Goal: Navigation & Orientation: Understand site structure

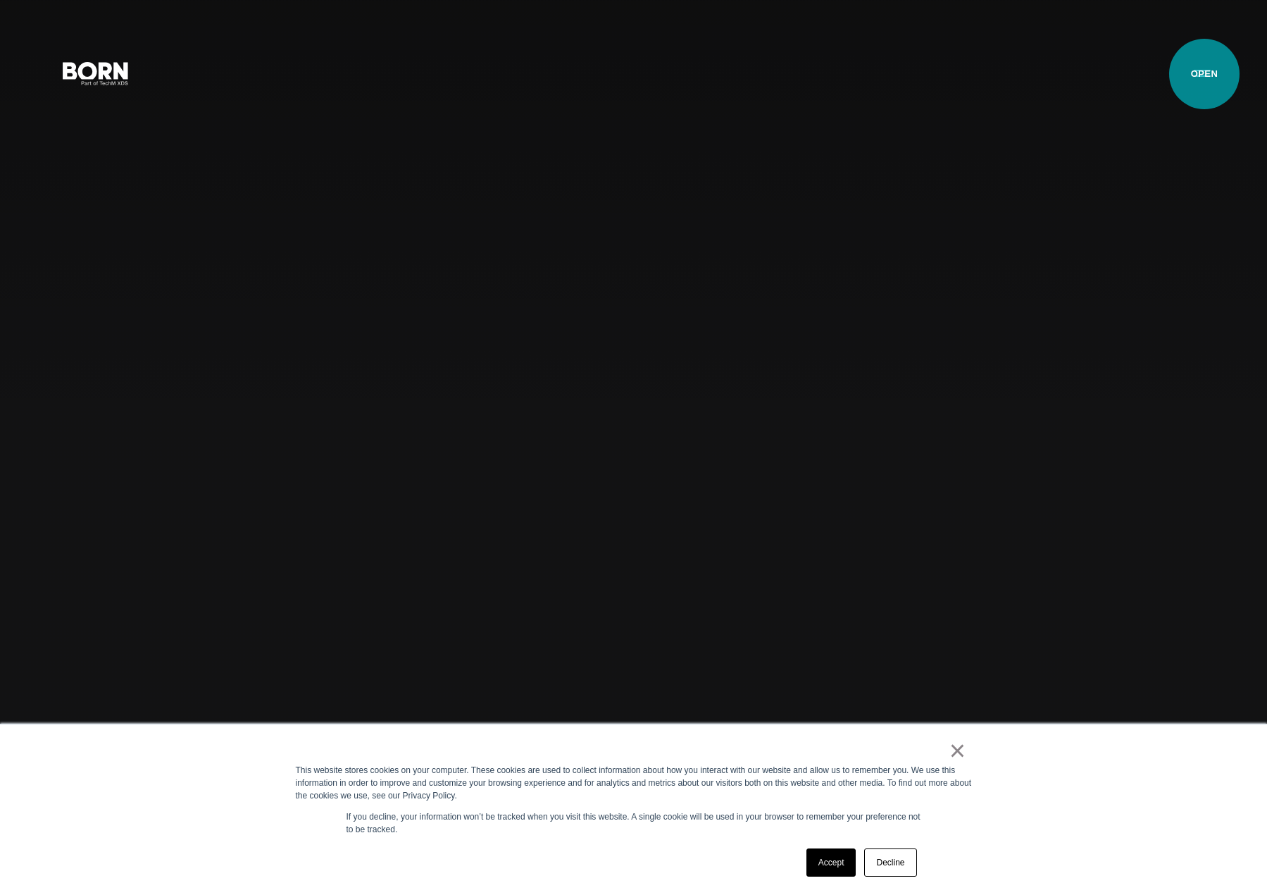
click at [1205, 74] on button "Primary Menu" at bounding box center [1203, 73] width 34 height 30
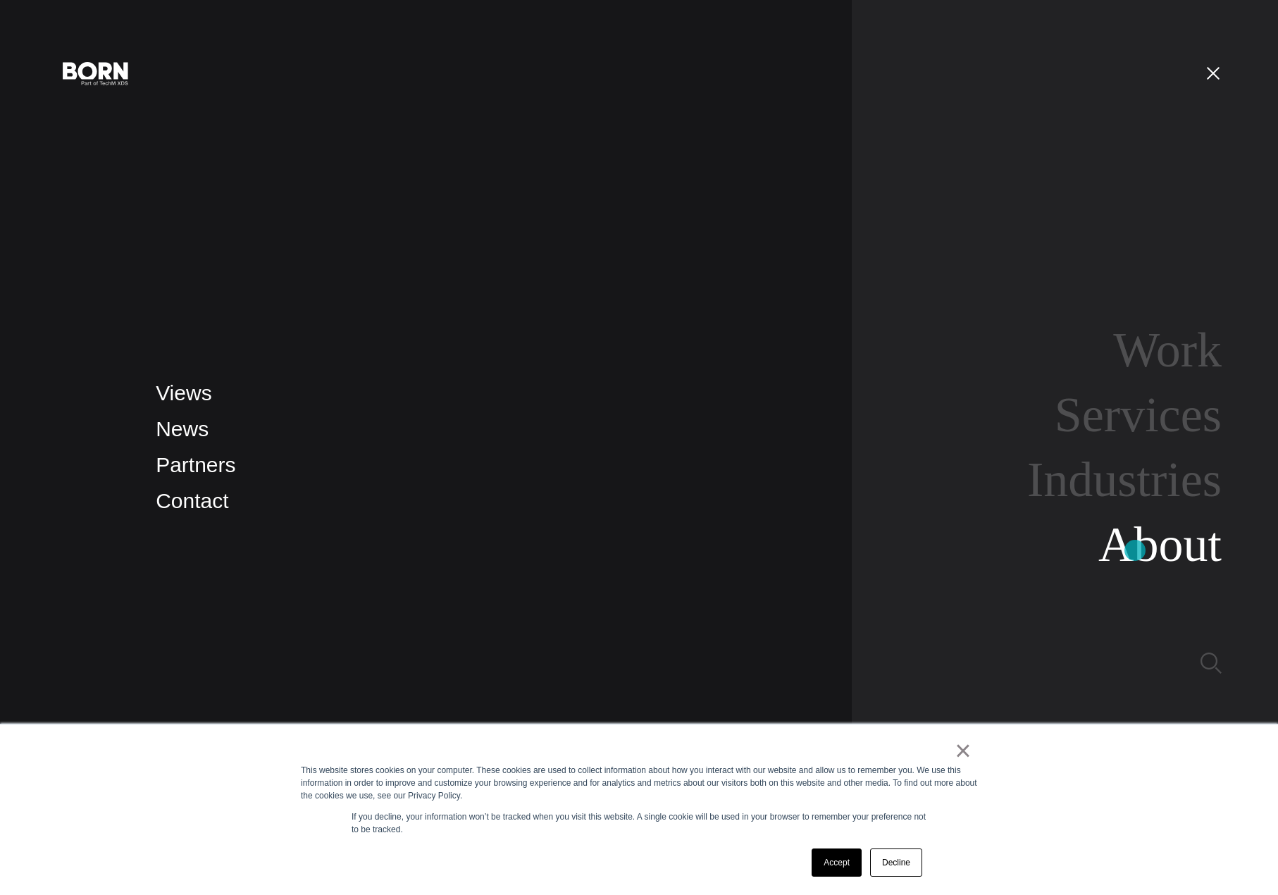
click at [1136, 550] on link "About" at bounding box center [1159, 544] width 123 height 54
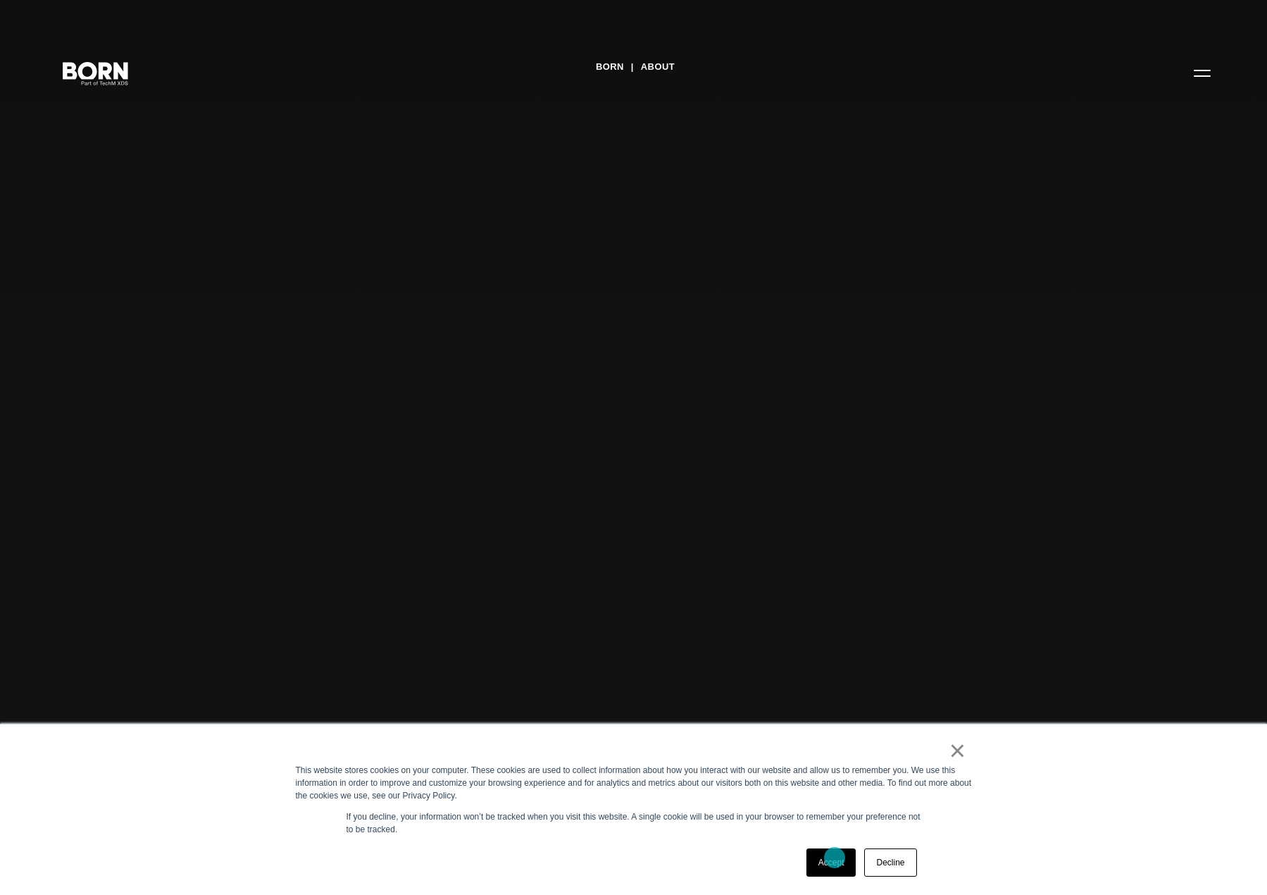
click at [835, 857] on link "Accept" at bounding box center [832, 862] width 50 height 28
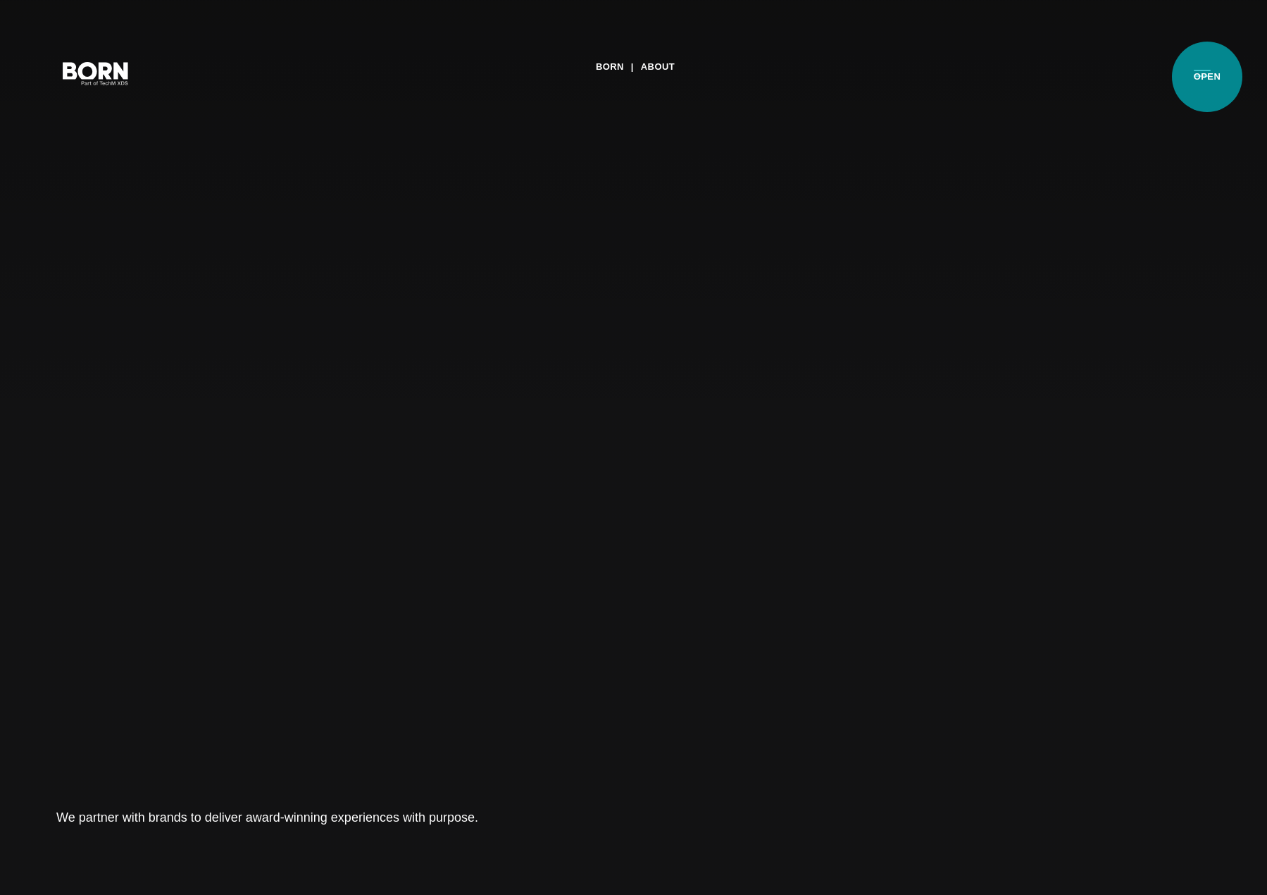
click at [1208, 77] on button "Primary Menu" at bounding box center [1203, 73] width 34 height 30
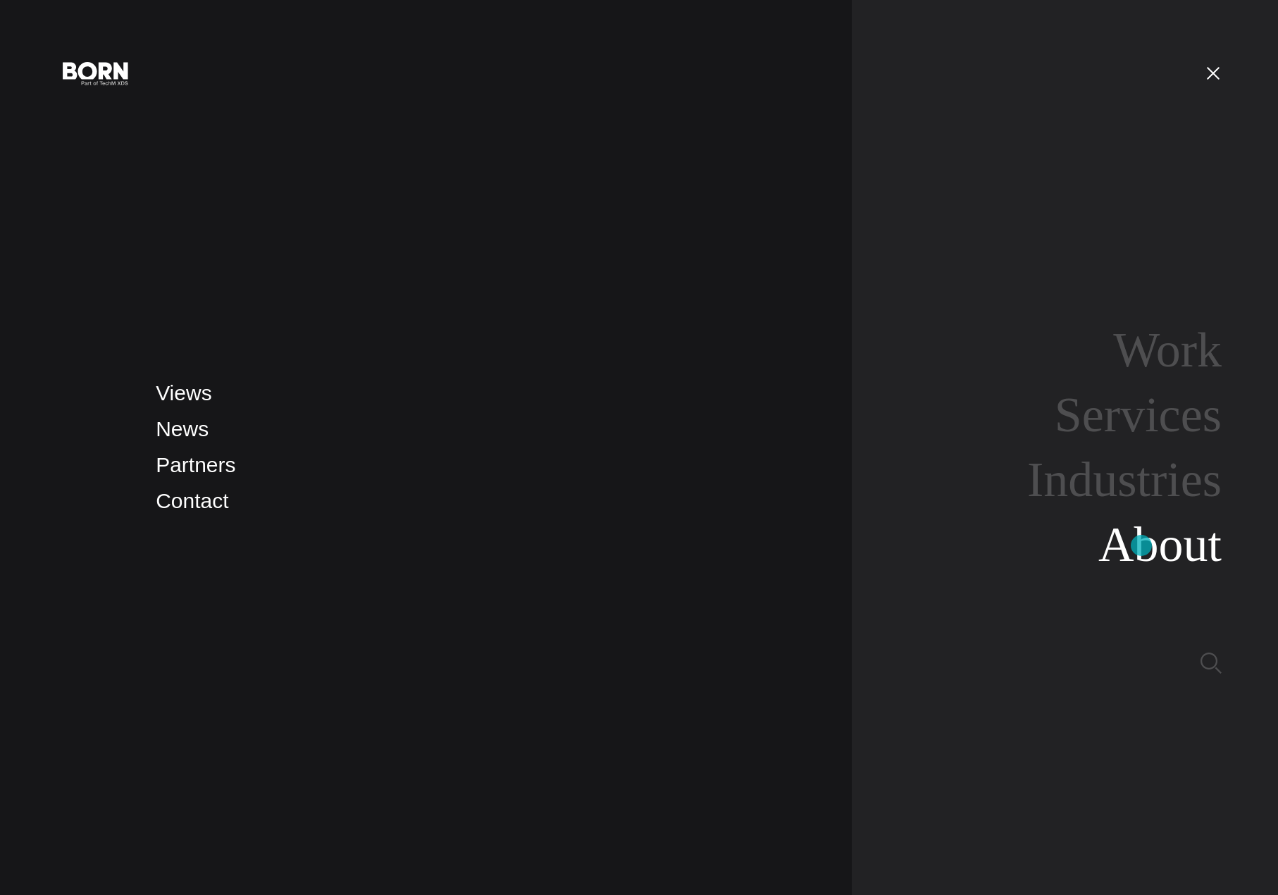
click at [1141, 545] on link "About" at bounding box center [1159, 544] width 123 height 54
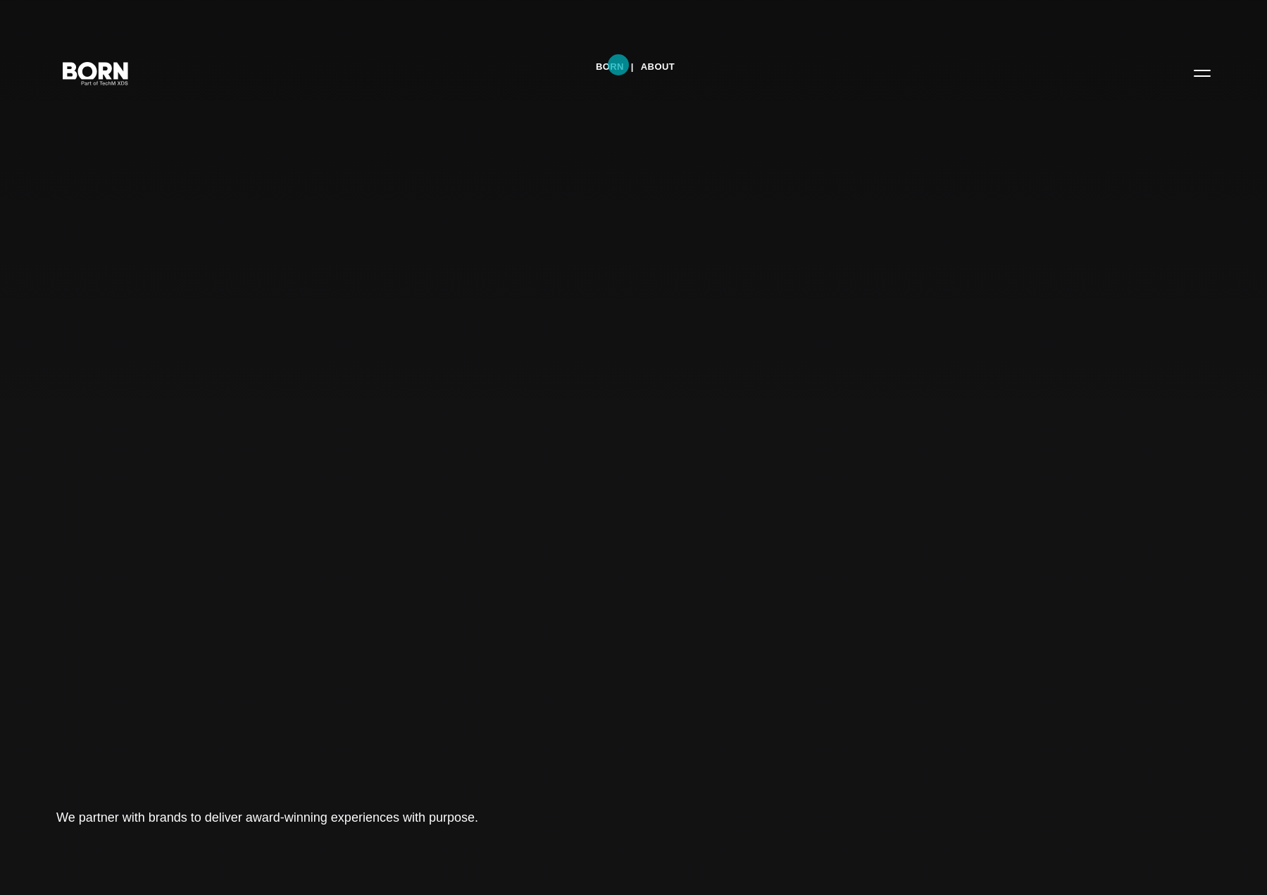
click at [619, 65] on link "BORN" at bounding box center [610, 66] width 28 height 21
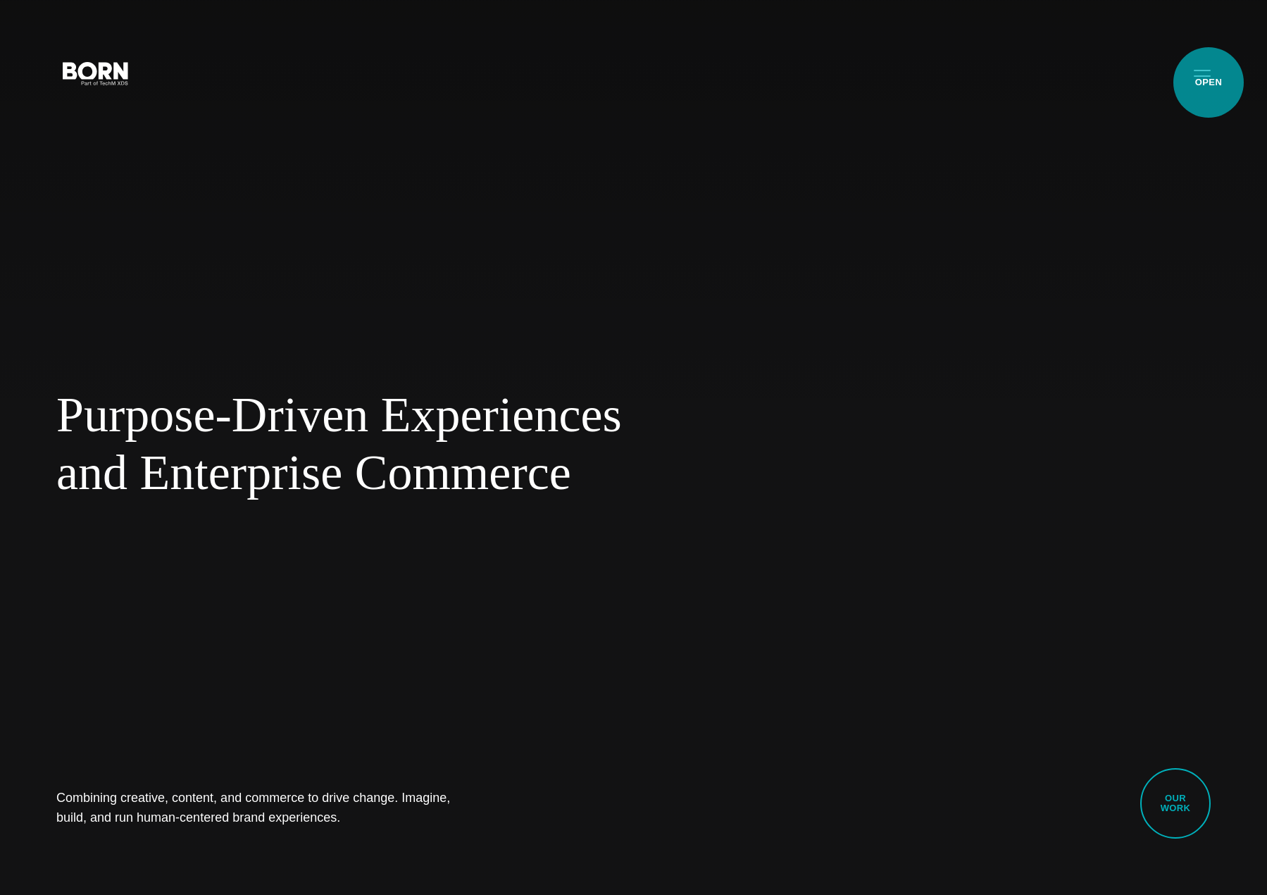
click at [1209, 82] on button "Primary Menu" at bounding box center [1203, 73] width 34 height 30
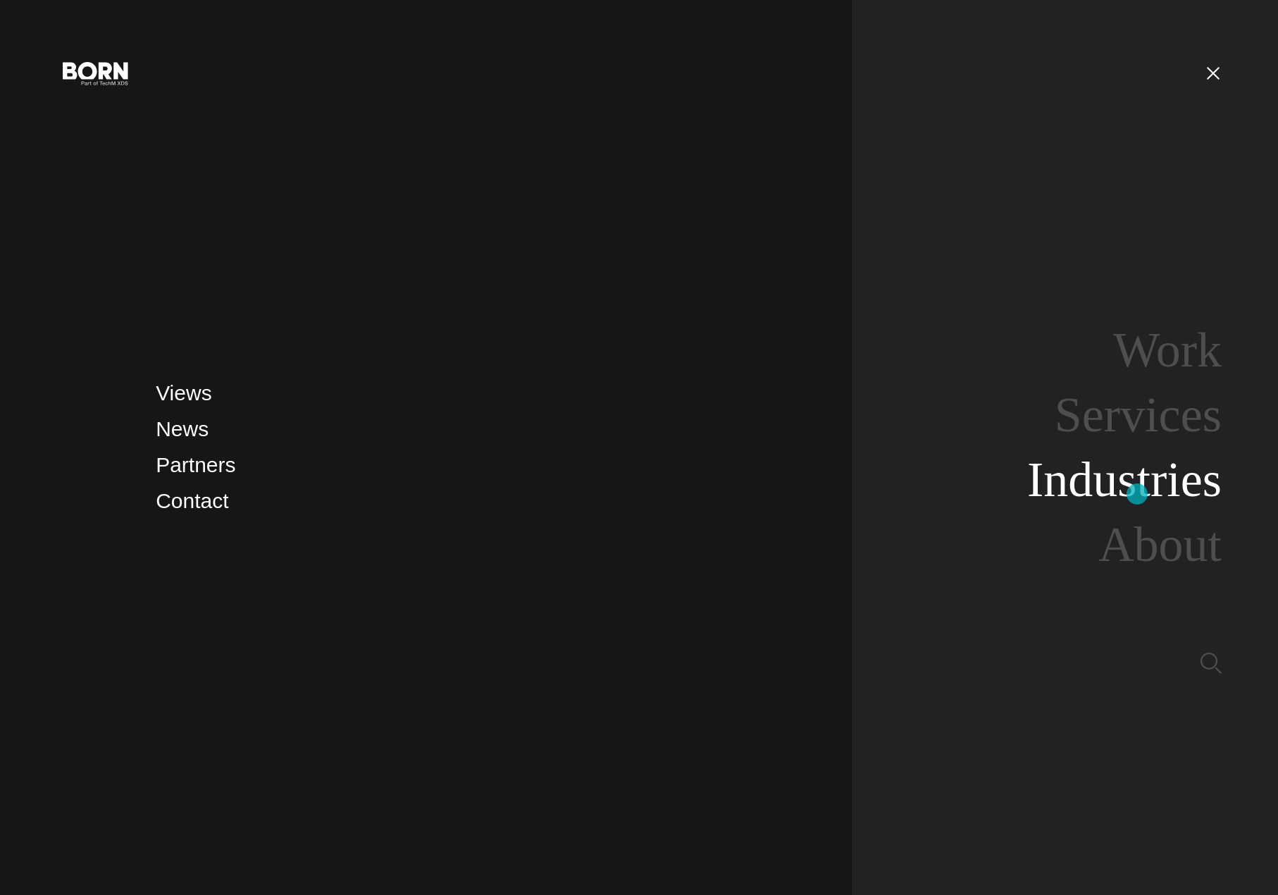
click at [1137, 494] on link "Industries" at bounding box center [1124, 479] width 194 height 54
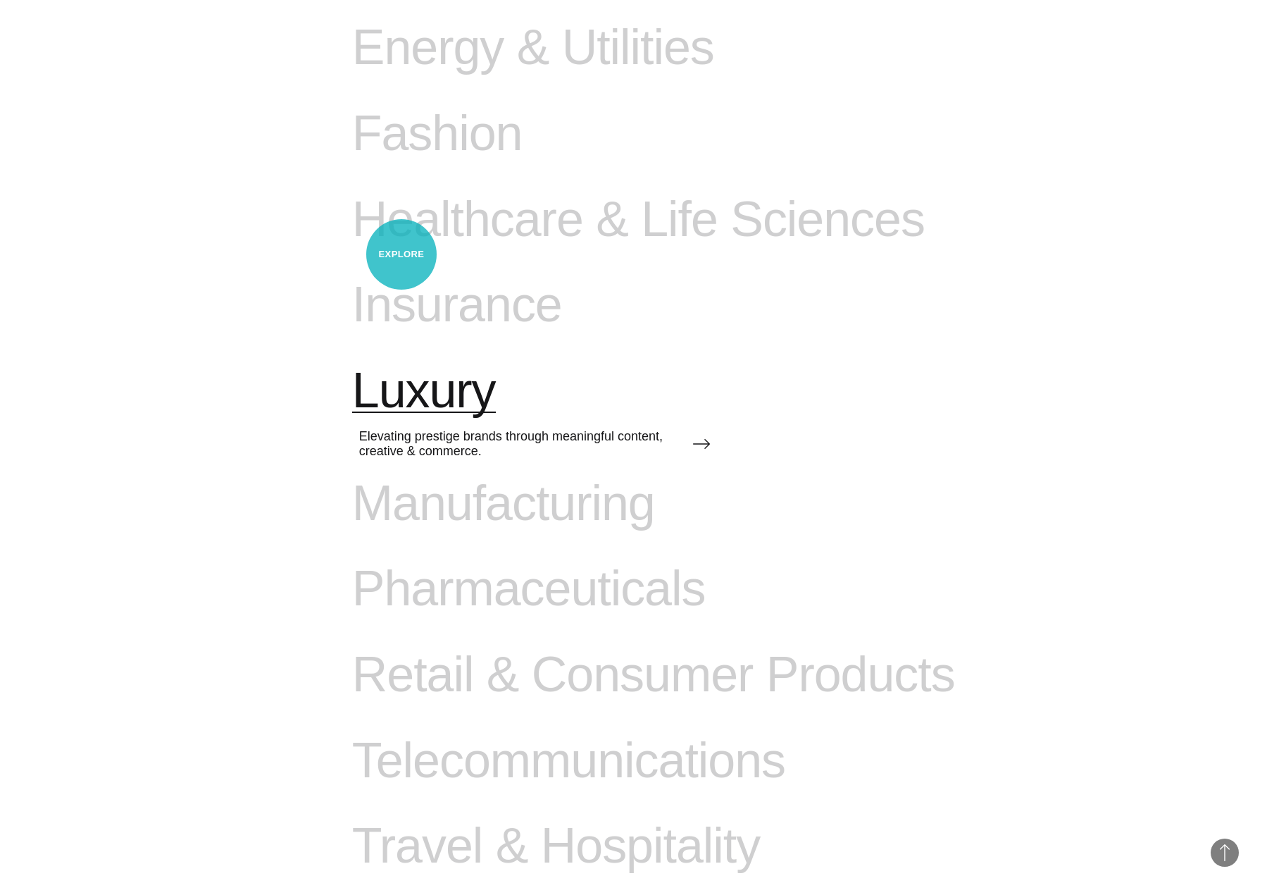
scroll to position [1550, 0]
click at [411, 393] on span "Luxury" at bounding box center [424, 390] width 144 height 58
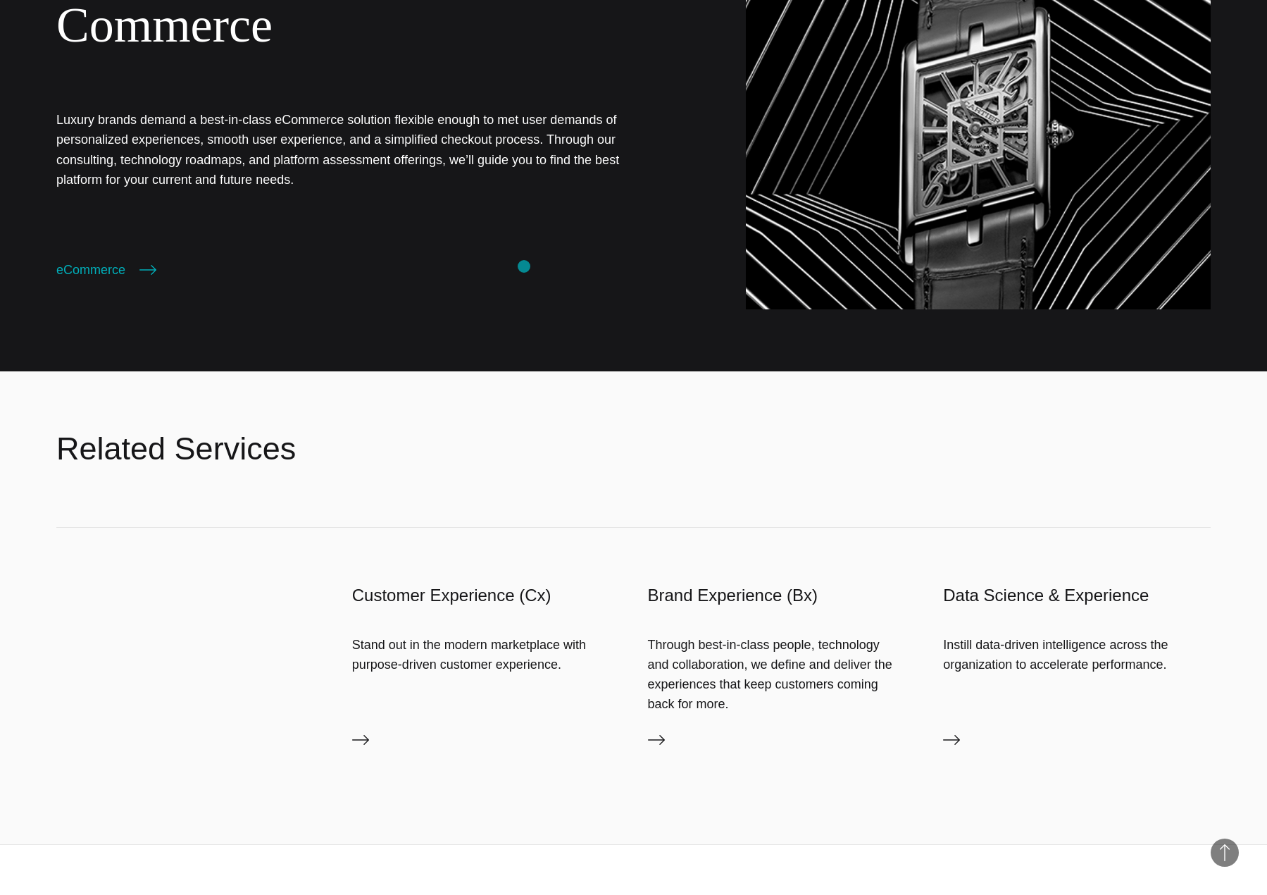
scroll to position [2184, 0]
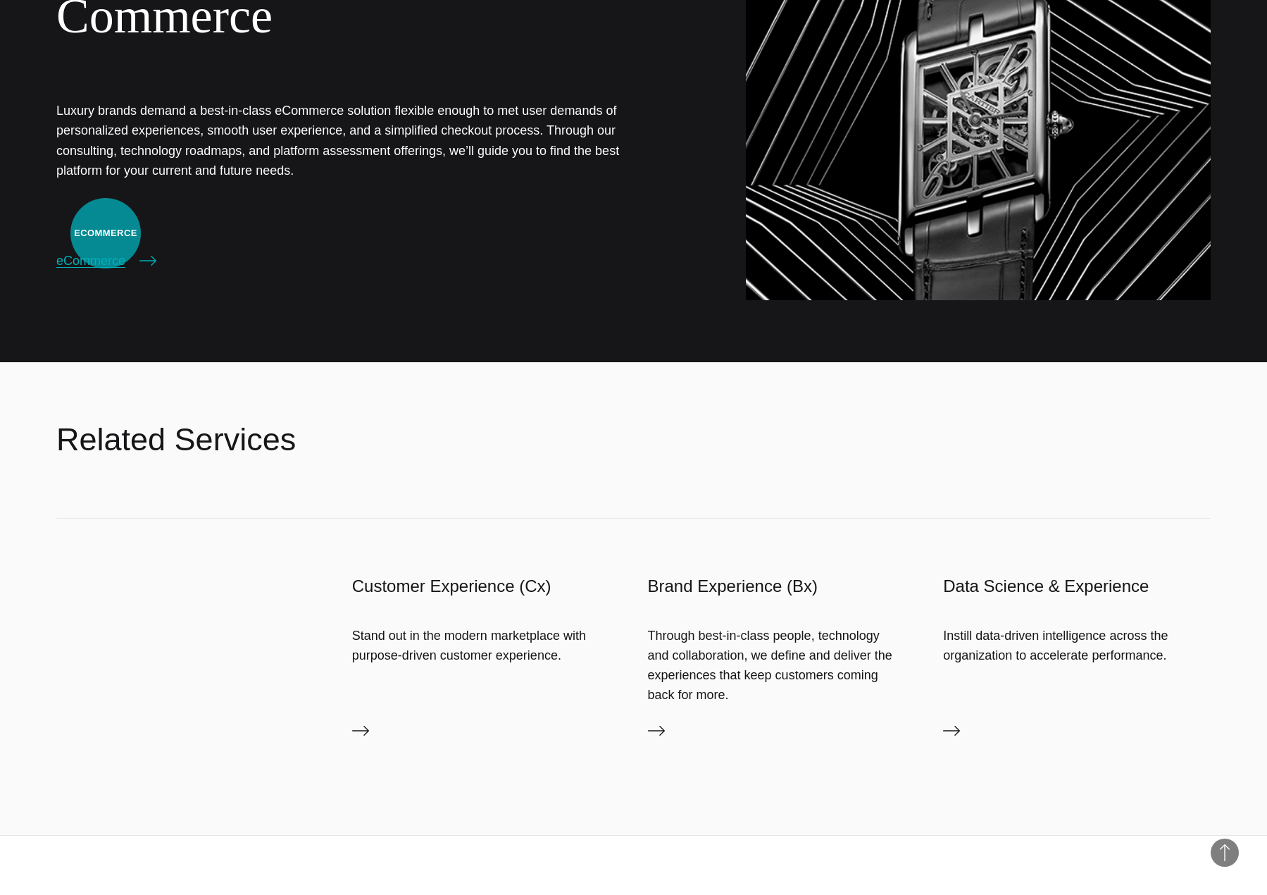
click at [106, 251] on link "eCommerce" at bounding box center [106, 261] width 100 height 20
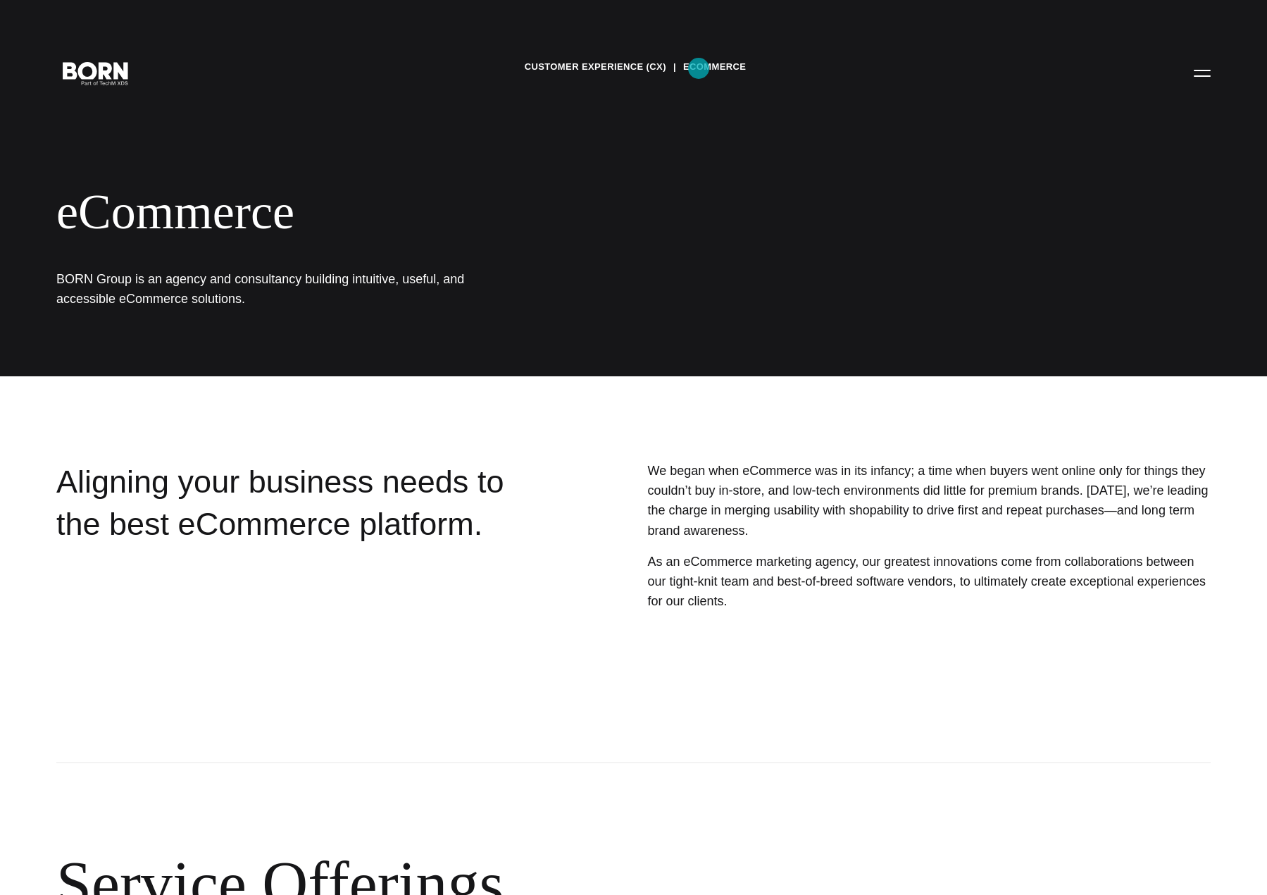
click at [699, 68] on link "eCommerce" at bounding box center [714, 66] width 63 height 21
click at [1205, 79] on button "Primary Menu" at bounding box center [1203, 73] width 34 height 30
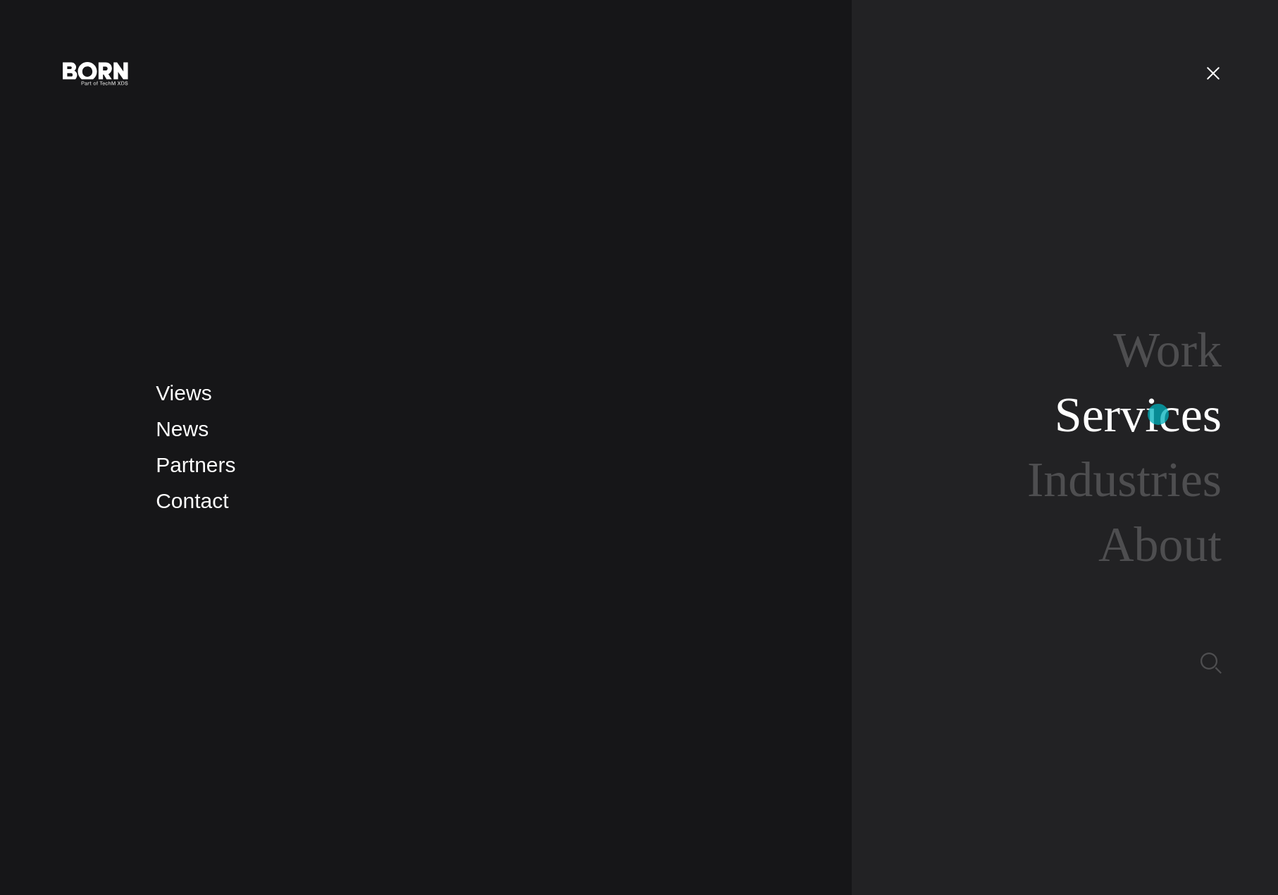
click at [1158, 414] on link "Services" at bounding box center [1138, 414] width 167 height 54
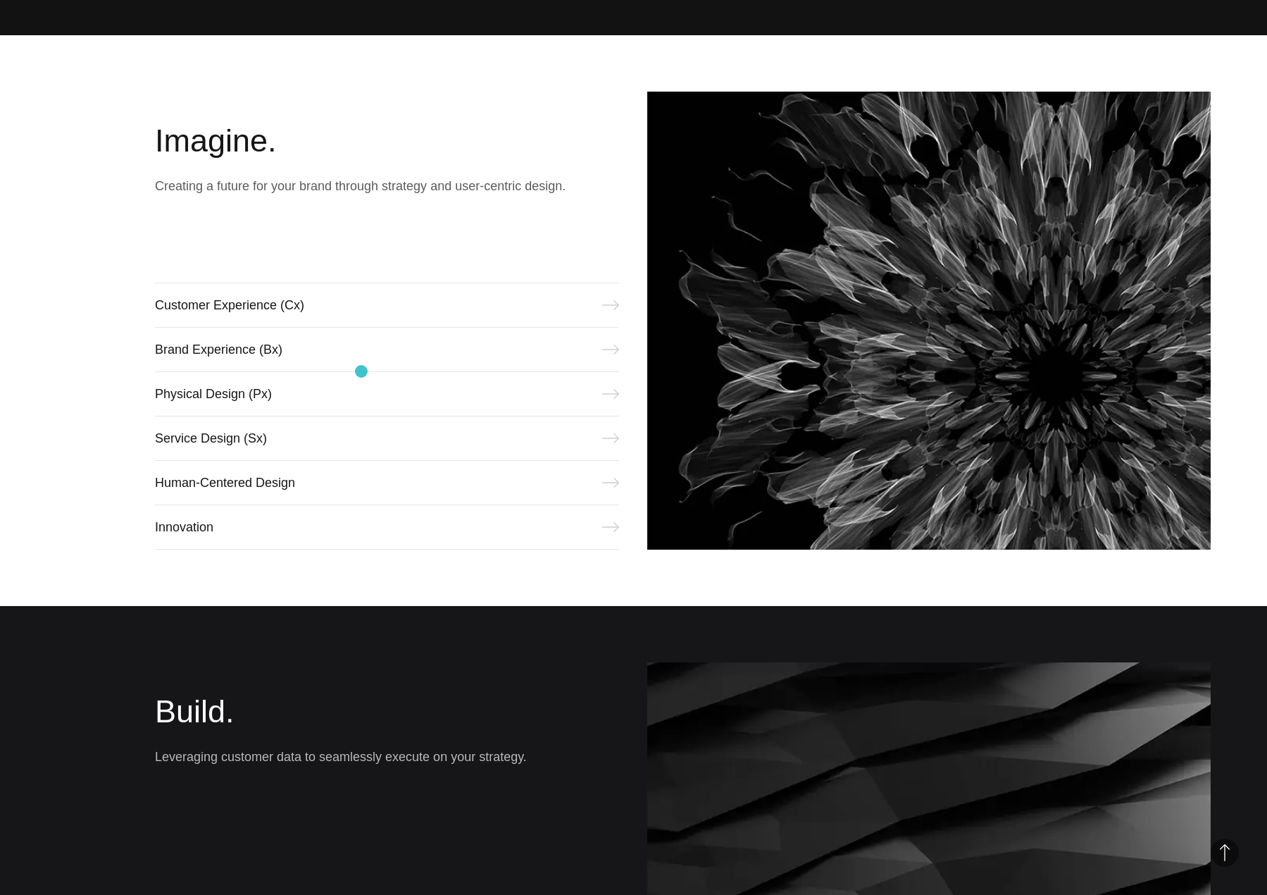
scroll to position [986, 0]
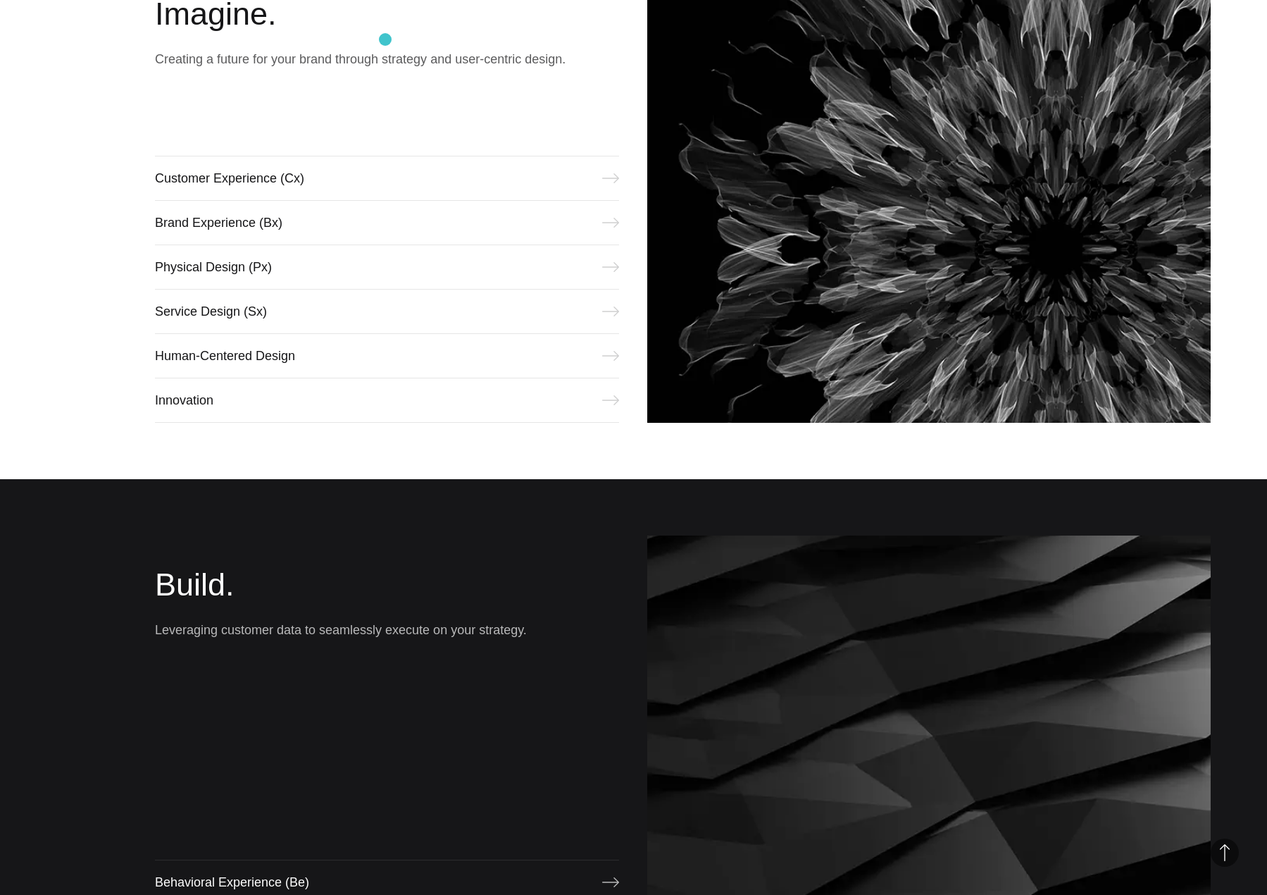
click at [385, 39] on div "Imagine. Creating a future for your brand through strategy and user-centric des…" at bounding box center [387, 194] width 465 height 458
